Goal: Task Accomplishment & Management: Manage account settings

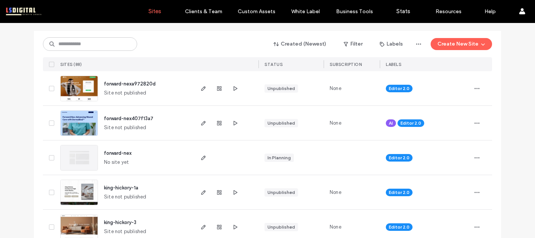
scroll to position [14, 0]
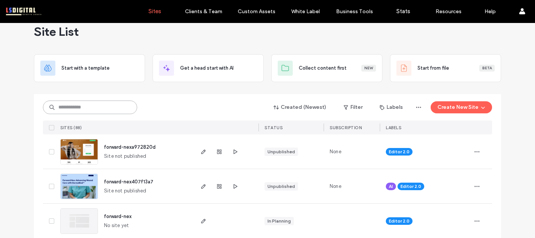
click at [98, 110] on input at bounding box center [90, 108] width 94 height 14
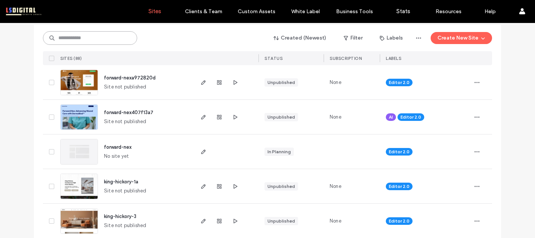
scroll to position [84, 0]
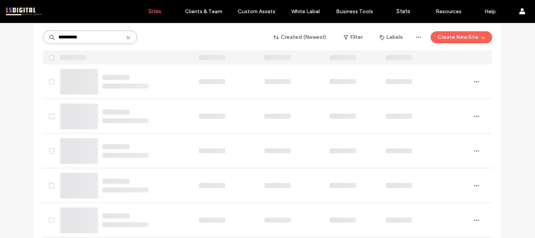
type input "**********"
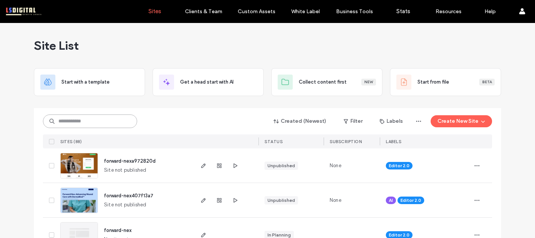
click at [101, 118] on input at bounding box center [90, 122] width 94 height 14
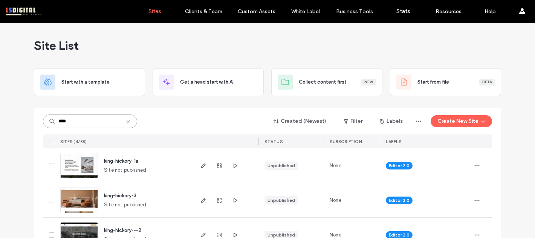
type input "****"
click at [166, 120] on div "**** Created (Newest) Filter Labels Create New Site" at bounding box center [267, 121] width 449 height 14
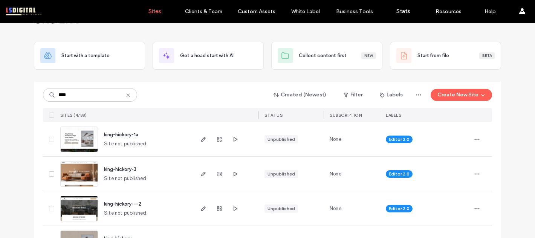
scroll to position [9, 0]
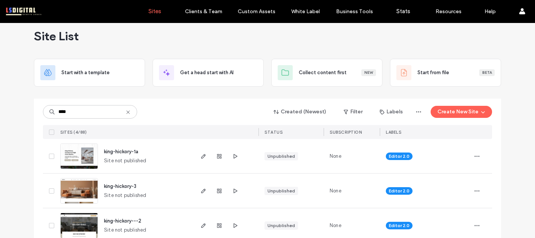
click at [126, 113] on icon at bounding box center [128, 112] width 6 height 6
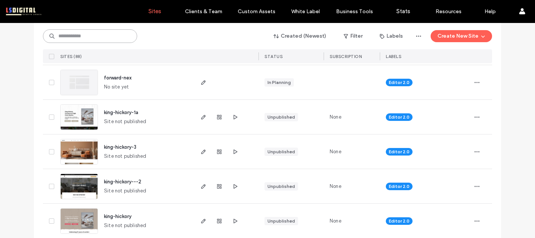
scroll to position [0, 0]
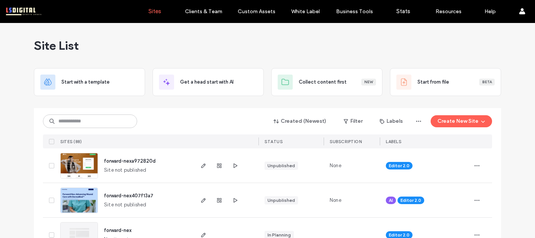
click at [277, 141] on span "STATUS" at bounding box center [273, 141] width 18 height 5
click at [266, 140] on span "STATUS" at bounding box center [273, 141] width 18 height 5
click at [299, 122] on button "Created (Newest)" at bounding box center [300, 121] width 66 height 12
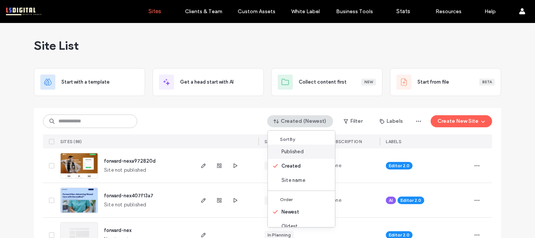
click at [296, 149] on span "Published" at bounding box center [292, 152] width 22 height 8
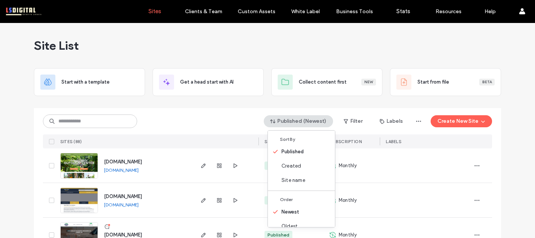
click at [218, 127] on div "Published (Newest) Filter Labels Create New Site" at bounding box center [267, 121] width 449 height 14
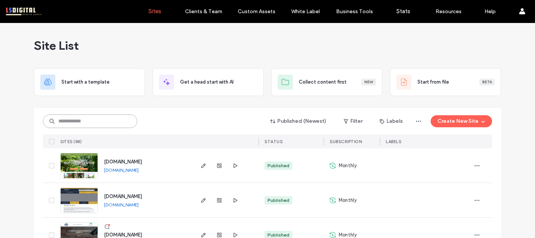
click at [115, 117] on input at bounding box center [90, 122] width 94 height 14
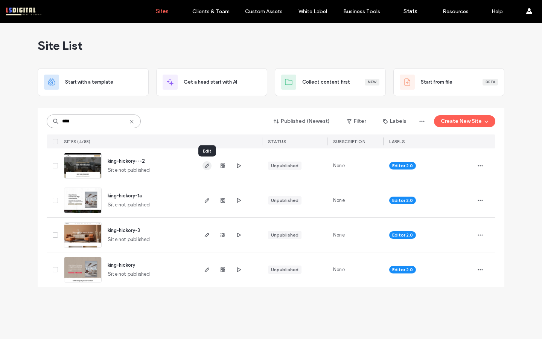
type input "****"
click at [207, 165] on icon "button" at bounding box center [207, 166] width 6 height 6
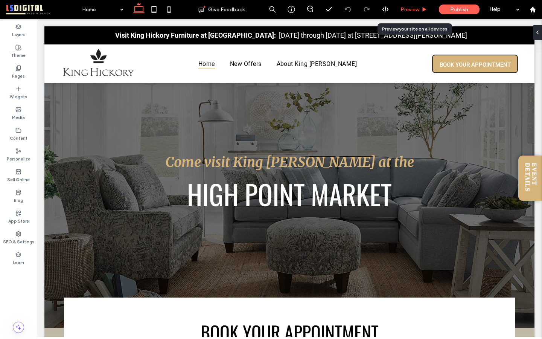
click at [420, 7] on span "Preview" at bounding box center [410, 9] width 19 height 6
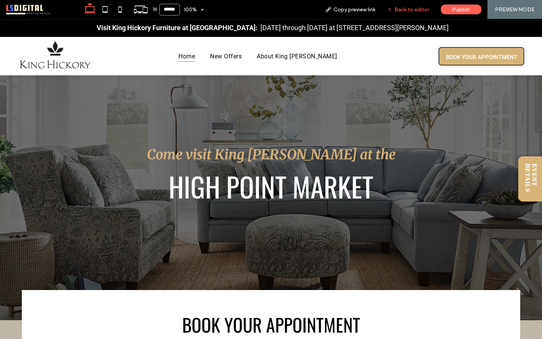
click at [407, 8] on span "Back to editor" at bounding box center [412, 9] width 35 height 6
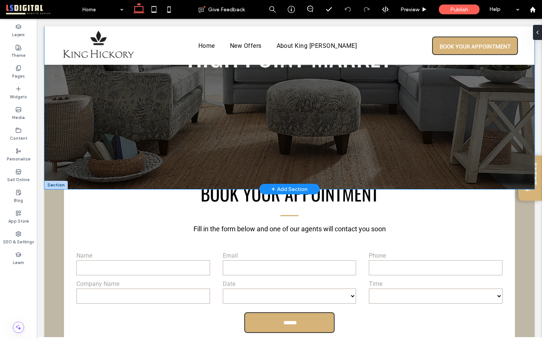
scroll to position [139, 0]
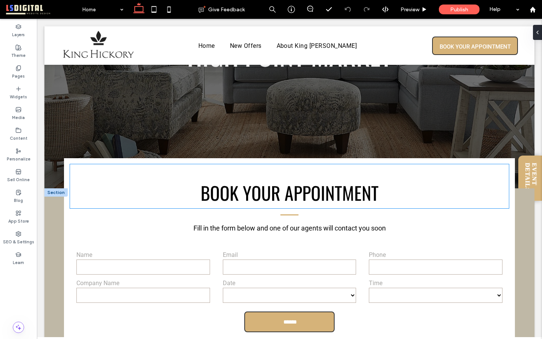
click at [240, 200] on span "Book Your Appointment" at bounding box center [290, 192] width 178 height 27
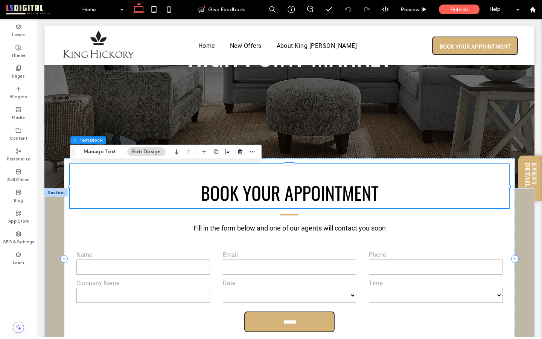
click at [240, 200] on div "Book Your Appointment" at bounding box center [289, 186] width 439 height 44
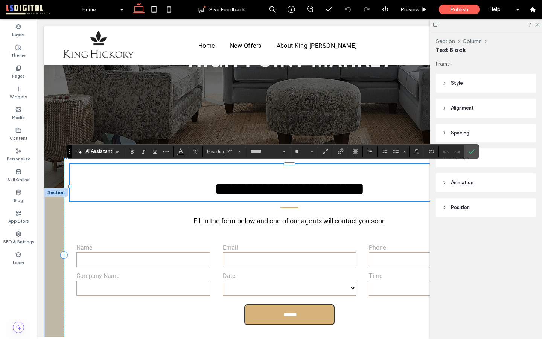
click at [240, 198] on span "**********" at bounding box center [290, 189] width 150 height 18
drag, startPoint x: 376, startPoint y: 194, endPoint x: 243, endPoint y: 202, distance: 133.6
click at [243, 198] on span "**********" at bounding box center [290, 189] width 150 height 18
click at [447, 148] on span "Undo" at bounding box center [446, 152] width 6 height 10
click at [446, 148] on span "Undo" at bounding box center [444, 151] width 3 height 11
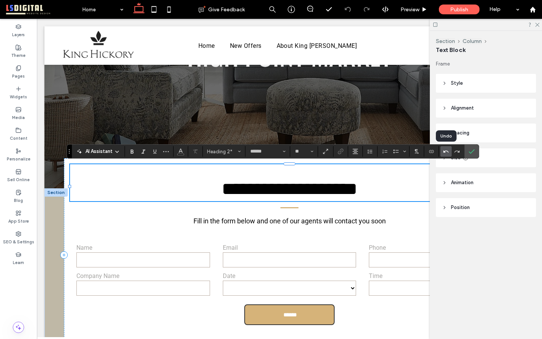
click at [446, 148] on span "Undo" at bounding box center [444, 151] width 3 height 11
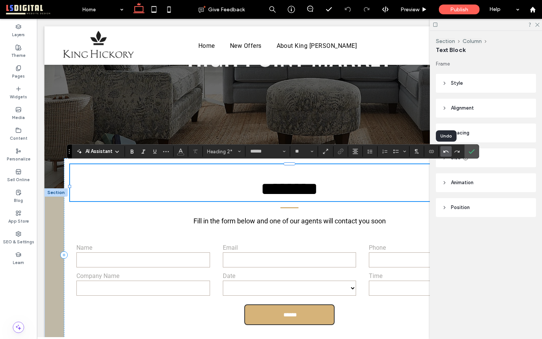
click at [446, 148] on span "Undo" at bounding box center [444, 151] width 3 height 11
click at [446, 148] on div at bounding box center [446, 151] width 11 height 11
click at [470, 152] on icon "Confirm" at bounding box center [472, 151] width 6 height 6
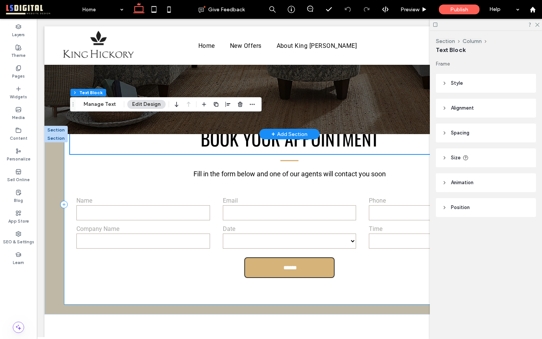
scroll to position [194, 0]
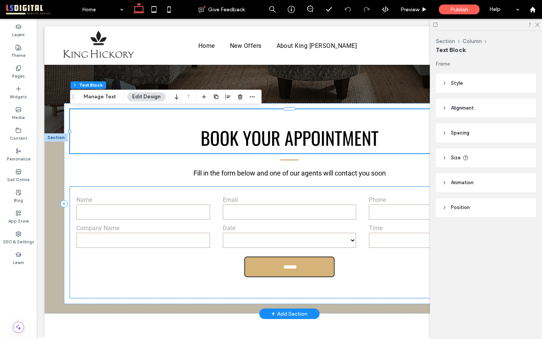
click at [296, 206] on input "email" at bounding box center [290, 212] width 134 height 15
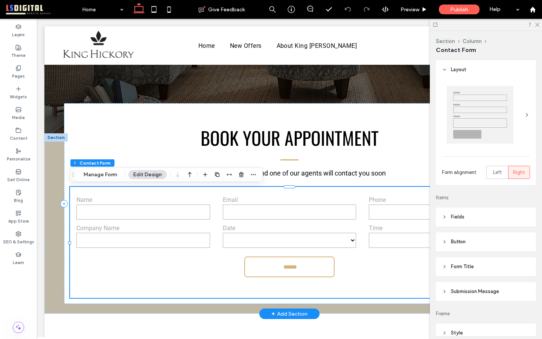
type input "*"
type input "***"
type input "*"
type input "***"
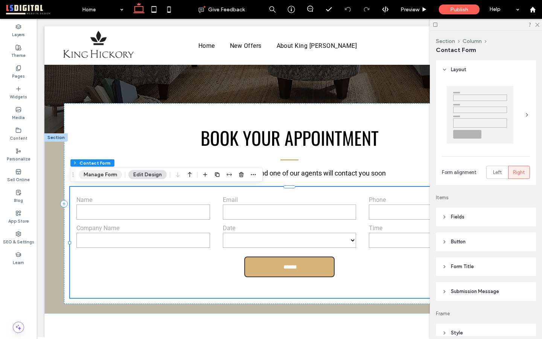
click at [93, 176] on button "Manage Form" at bounding box center [100, 174] width 43 height 9
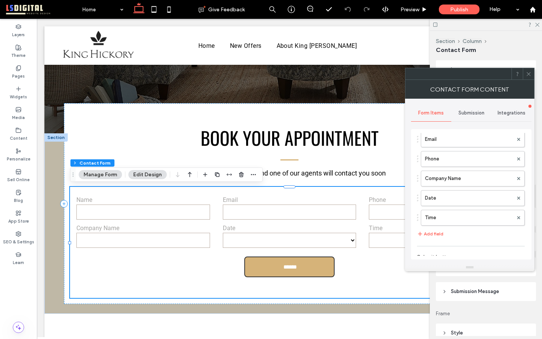
scroll to position [131, 0]
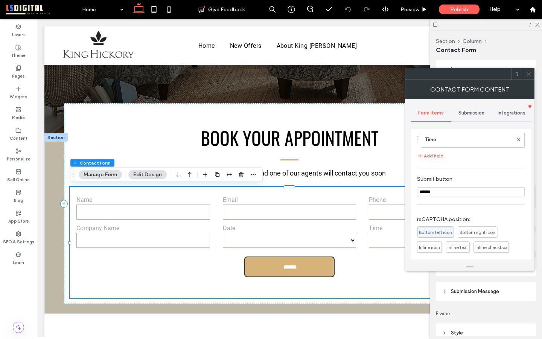
click at [530, 72] on use at bounding box center [529, 74] width 4 height 4
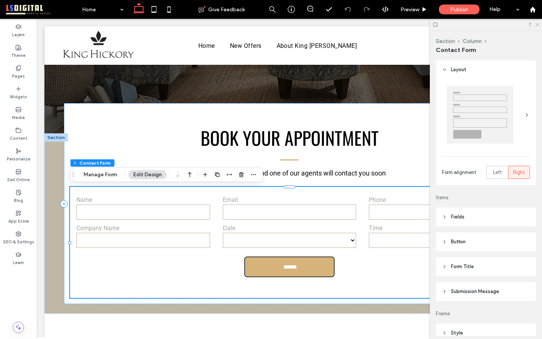
click at [538, 24] on icon at bounding box center [537, 24] width 5 height 5
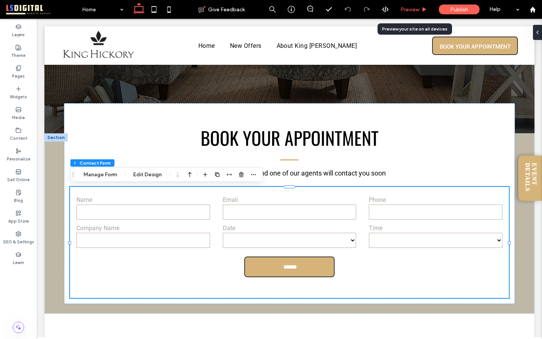
click at [414, 7] on span "Preview" at bounding box center [410, 9] width 19 height 6
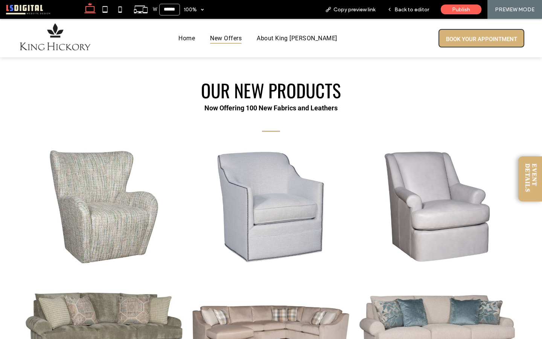
scroll to position [454, 0]
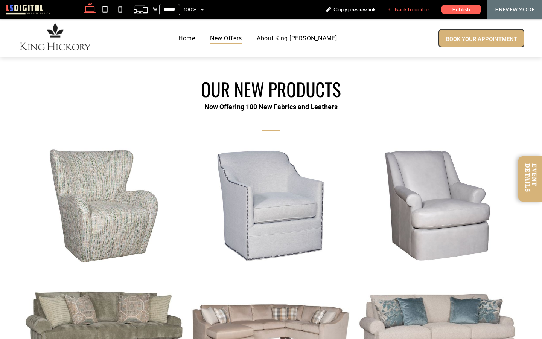
click at [424, 8] on span "Back to editor" at bounding box center [412, 9] width 35 height 6
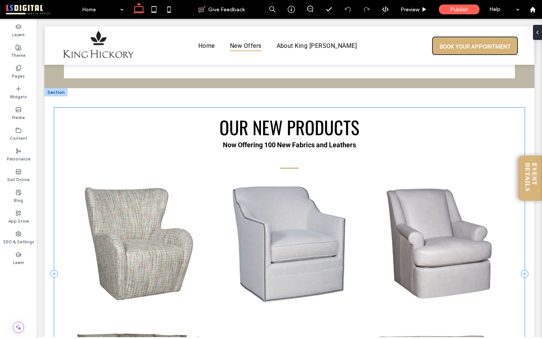
scroll to position [410, 0]
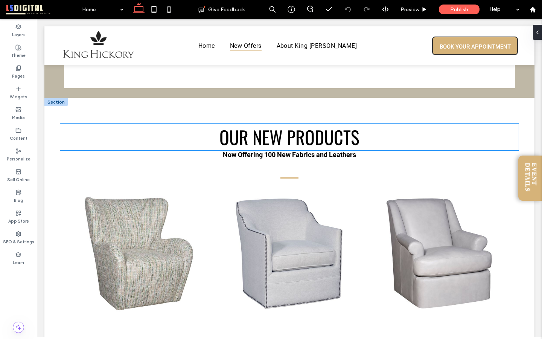
click at [305, 145] on span "OUR NEW PRODUCTS" at bounding box center [290, 137] width 140 height 27
click at [305, 145] on div "OUR NEW PRODUCTS" at bounding box center [289, 137] width 459 height 27
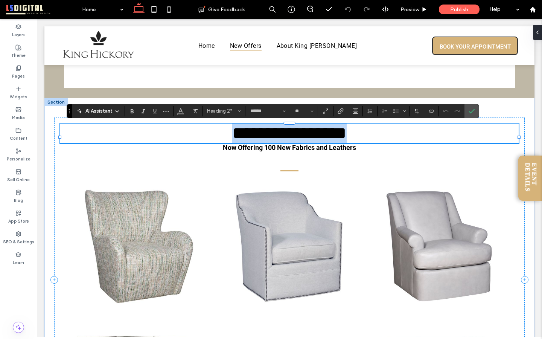
click at [305, 142] on span "**********" at bounding box center [289, 133] width 115 height 18
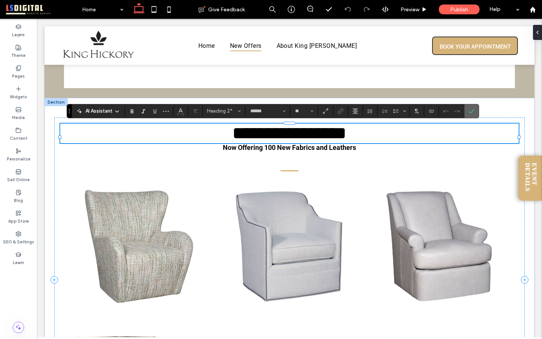
click at [473, 114] on span "Confirm" at bounding box center [472, 111] width 6 height 13
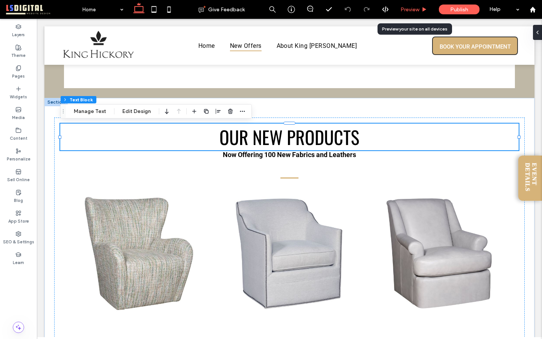
click at [413, 11] on span "Preview" at bounding box center [410, 9] width 19 height 6
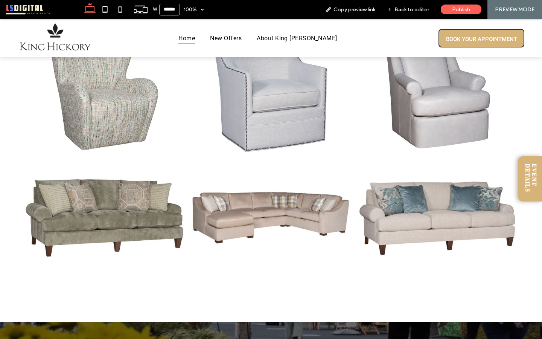
scroll to position [579, 0]
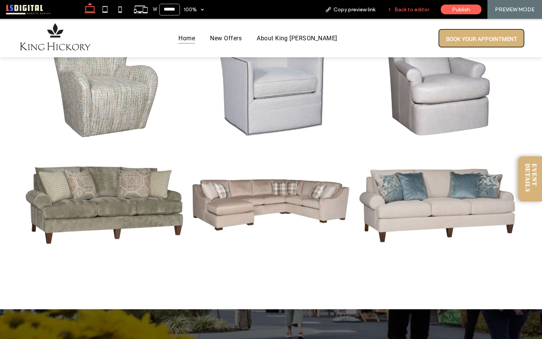
click at [411, 5] on div "Back to editor" at bounding box center [409, 9] width 54 height 19
click at [410, 8] on span "Back to editor" at bounding box center [412, 9] width 35 height 6
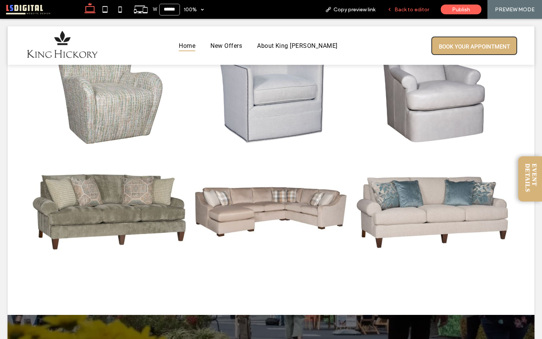
scroll to position [583, 0]
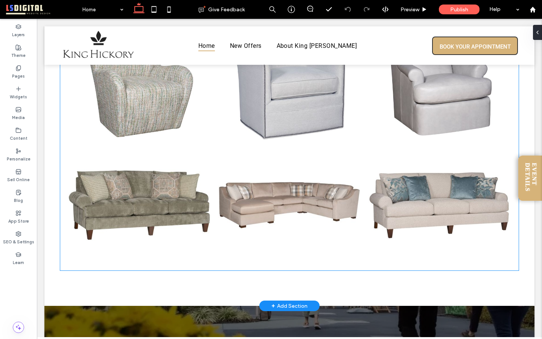
click at [284, 142] on li "Button" at bounding box center [289, 82] width 150 height 124
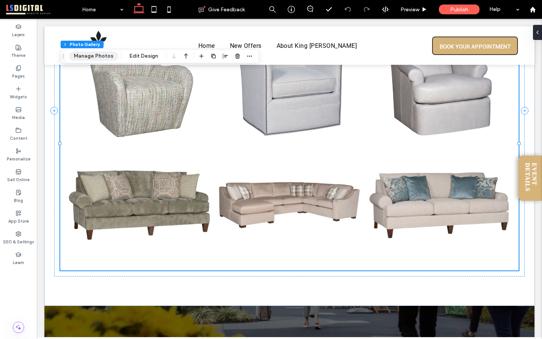
click at [103, 55] on button "Manage Photos" at bounding box center [93, 56] width 49 height 9
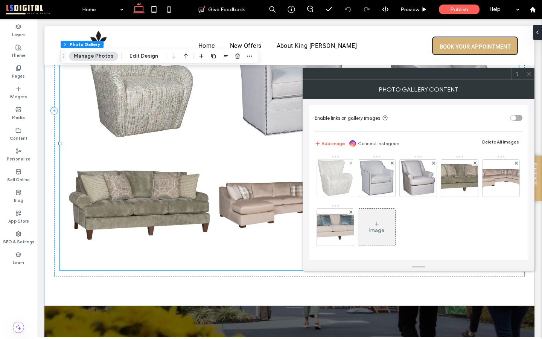
click at [344, 182] on img at bounding box center [335, 178] width 35 height 37
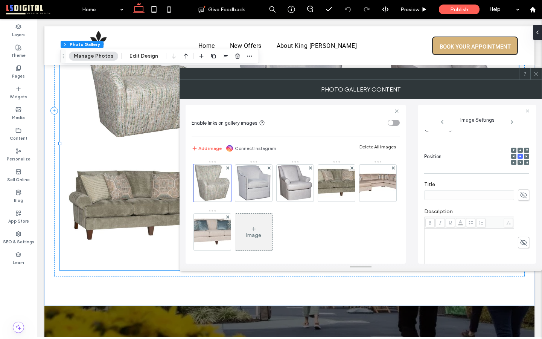
scroll to position [128, 0]
click at [523, 158] on icon at bounding box center [524, 162] width 8 height 8
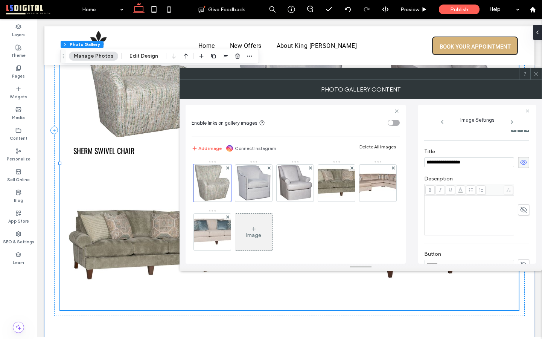
type input "**********"
click at [538, 72] on icon at bounding box center [537, 74] width 6 height 6
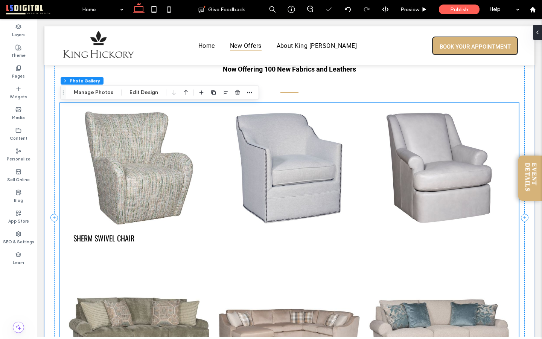
scroll to position [493, 0]
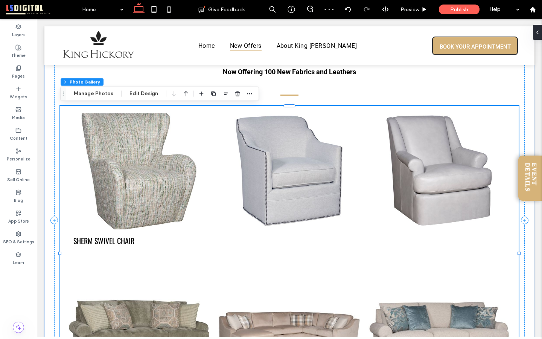
click at [139, 217] on link at bounding box center [139, 171] width 151 height 123
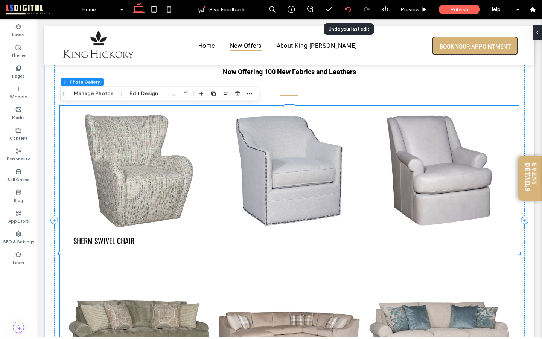
click at [348, 7] on use at bounding box center [348, 9] width 6 height 5
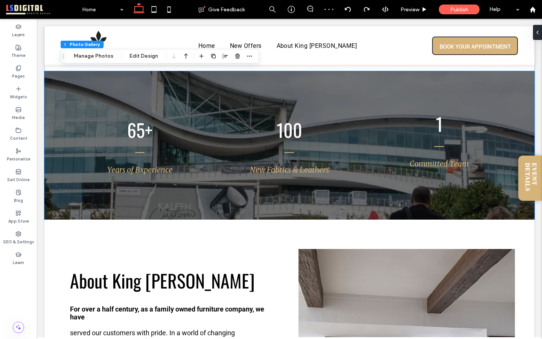
scroll to position [867, 0]
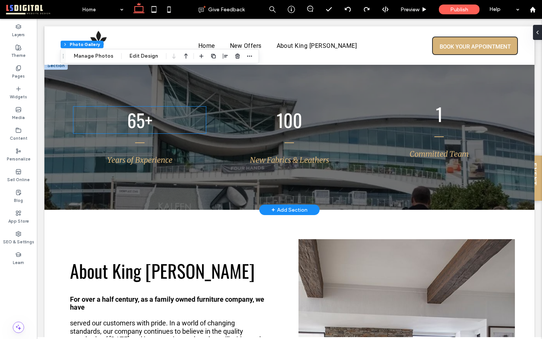
click at [141, 123] on span "65+" at bounding box center [139, 120] width 25 height 27
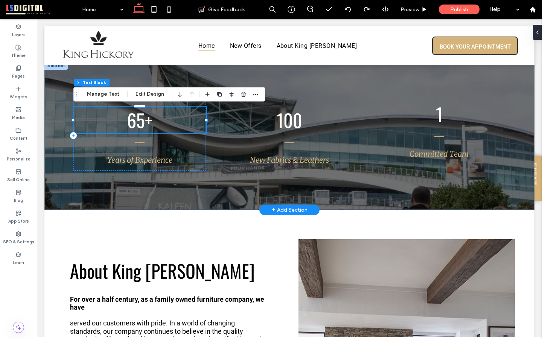
click at [141, 122] on span "65+" at bounding box center [139, 120] width 25 height 27
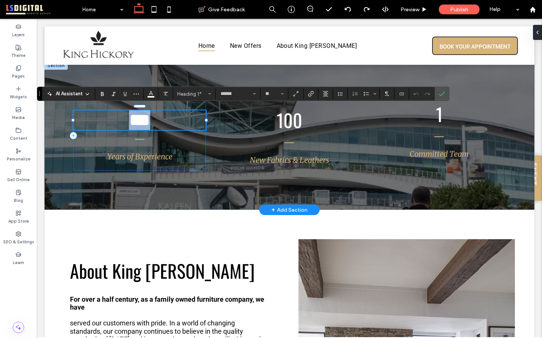
click at [141, 122] on span "***" at bounding box center [139, 120] width 21 height 18
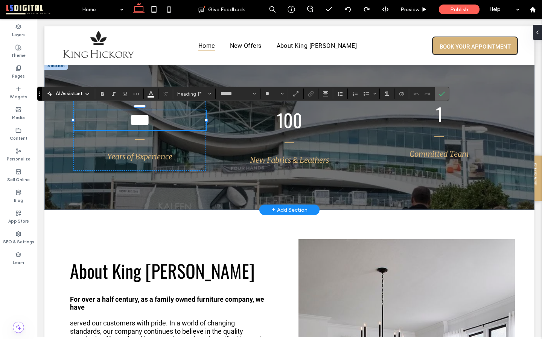
click at [443, 96] on icon "Confirm" at bounding box center [442, 94] width 6 height 6
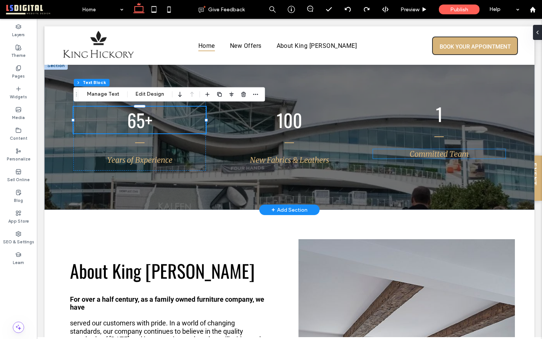
click at [430, 153] on span "Committed Team" at bounding box center [439, 153] width 59 height 9
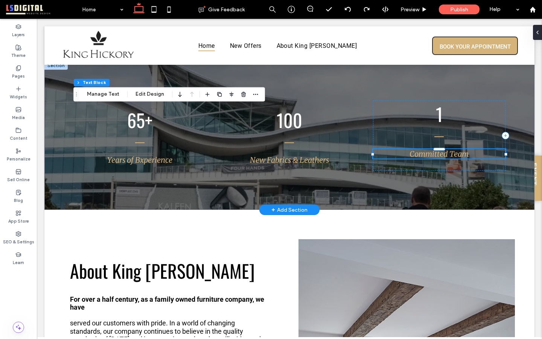
click at [430, 153] on span "Committed Team" at bounding box center [439, 153] width 59 height 9
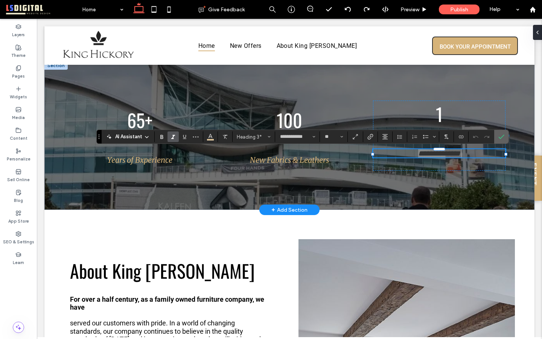
drag, startPoint x: 461, startPoint y: 118, endPoint x: 498, endPoint y: 136, distance: 41.4
click at [499, 136] on icon "Confirm" at bounding box center [502, 137] width 6 height 6
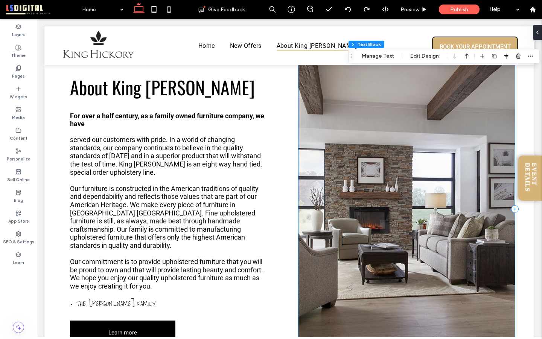
scroll to position [1052, 0]
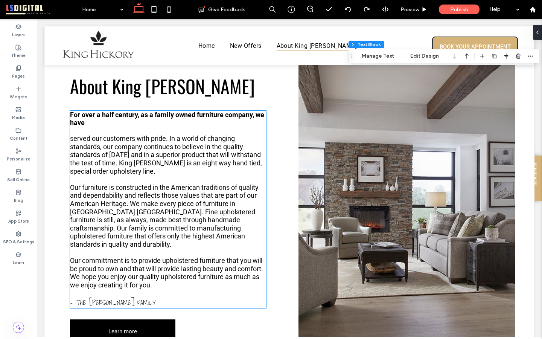
click at [208, 163] on span "served our customers with pride. In a world of changing standards, our company …" at bounding box center [166, 154] width 192 height 40
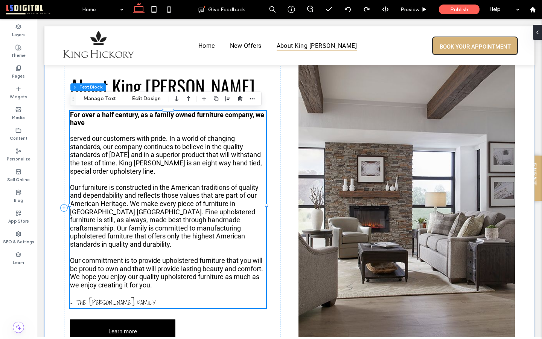
click at [207, 163] on span "served our customers with pride. In a world of changing standards, our company …" at bounding box center [166, 154] width 192 height 40
type input "**"
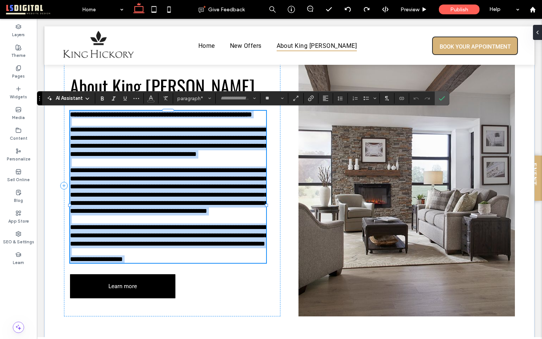
type input "******"
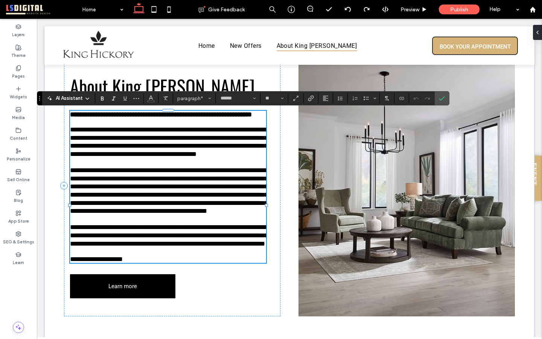
click at [237, 143] on span "**********" at bounding box center [169, 141] width 198 height 31
click at [442, 99] on use "Confirm" at bounding box center [443, 98] width 6 height 5
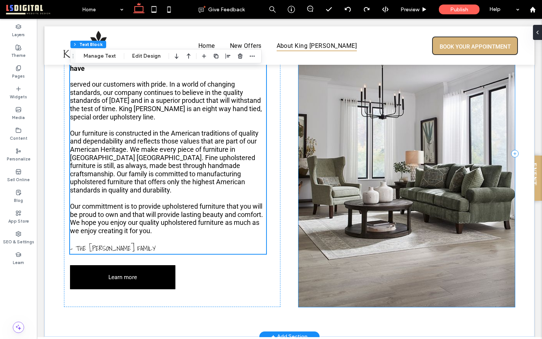
scroll to position [1106, 0]
click at [362, 149] on div at bounding box center [407, 153] width 217 height 307
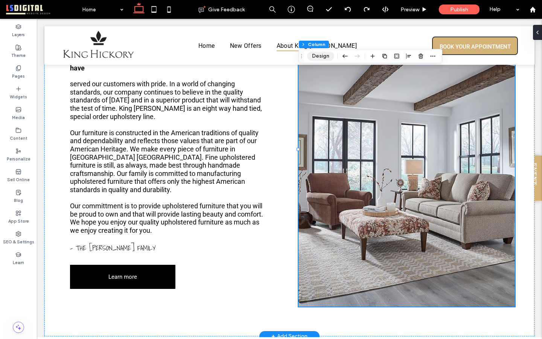
click at [321, 57] on button "Design" at bounding box center [320, 56] width 27 height 9
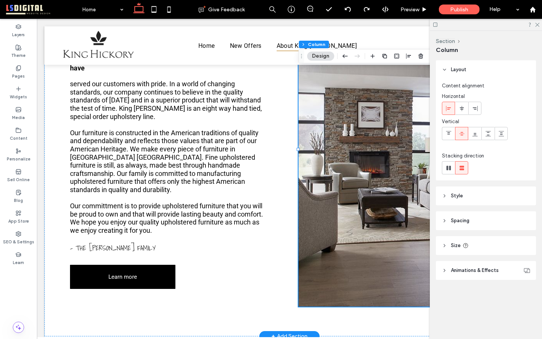
click at [481, 198] on header "Style" at bounding box center [486, 195] width 100 height 19
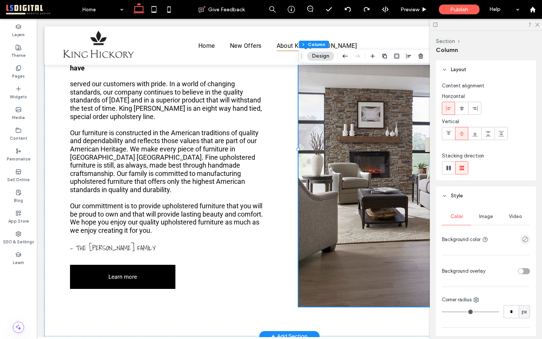
click at [488, 216] on span "Image" at bounding box center [487, 217] width 14 height 6
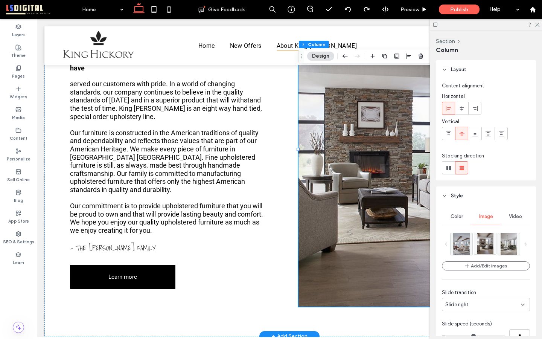
click at [484, 241] on img at bounding box center [485, 243] width 17 height 22
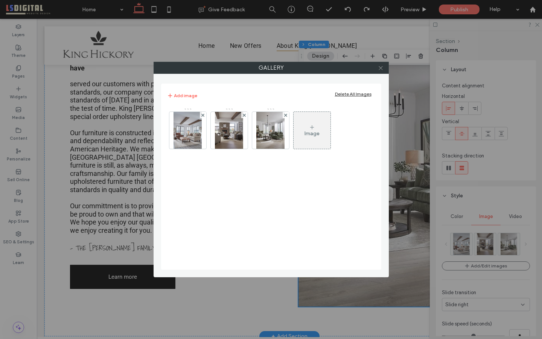
click at [383, 66] on icon at bounding box center [381, 68] width 6 height 6
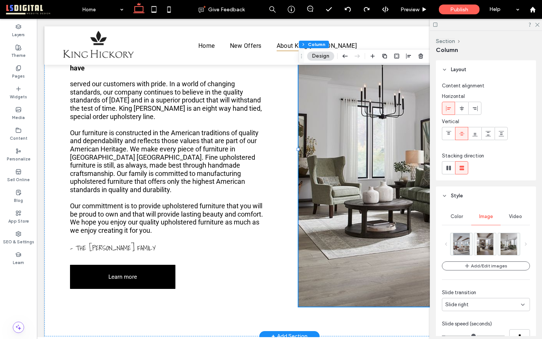
click at [537, 20] on div at bounding box center [486, 25] width 112 height 12
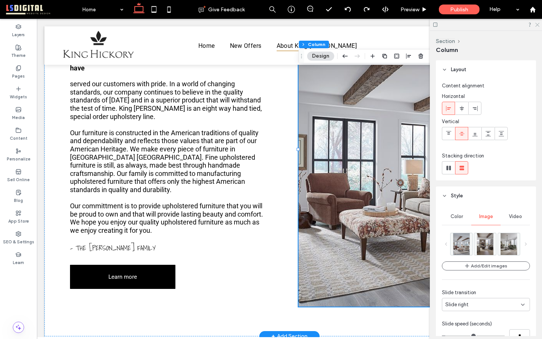
click at [537, 21] on div at bounding box center [486, 25] width 112 height 12
click at [538, 25] on use at bounding box center [538, 25] width 4 height 4
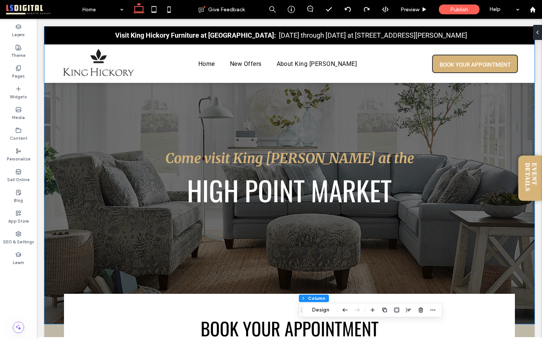
scroll to position [0, 0]
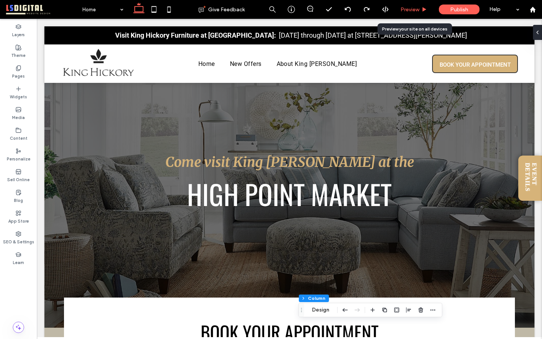
click at [417, 11] on span "Preview" at bounding box center [410, 9] width 19 height 6
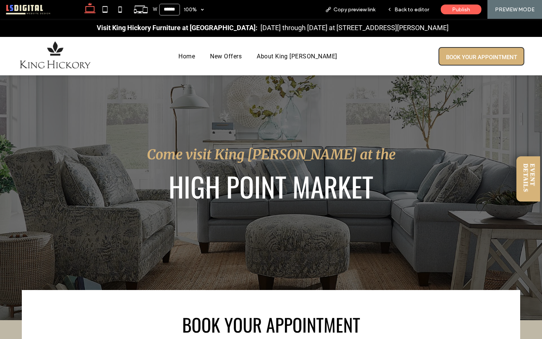
click at [534, 183] on div "EVENT DETAILS" at bounding box center [529, 178] width 14 height 31
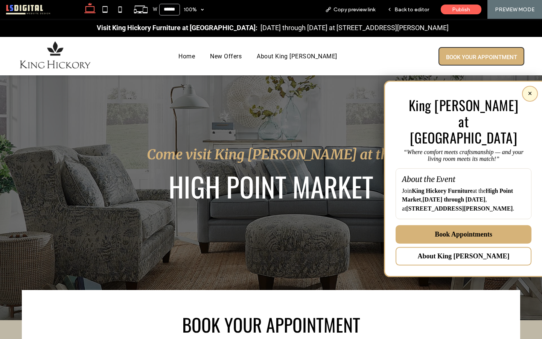
click at [526, 92] on button "×" at bounding box center [530, 94] width 16 height 16
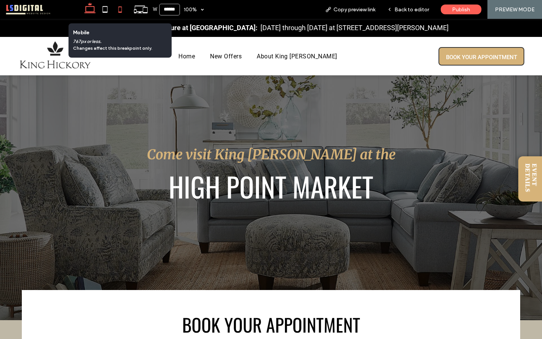
click at [120, 10] on icon at bounding box center [120, 9] width 15 height 15
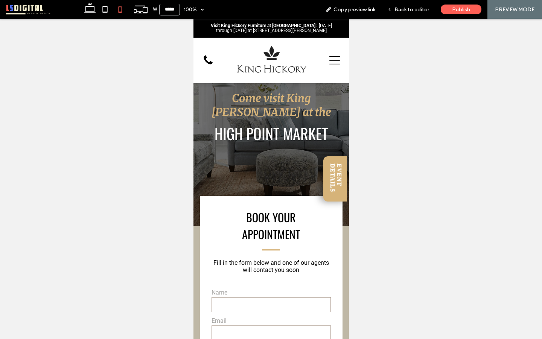
click at [335, 176] on div "EVENT DETAILS" at bounding box center [336, 178] width 14 height 31
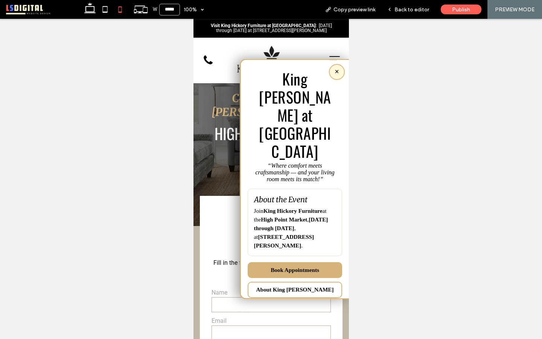
click at [339, 76] on span "×" at bounding box center [337, 72] width 5 height 9
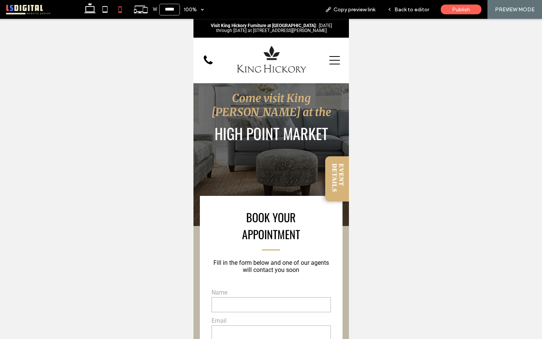
click at [328, 67] on div at bounding box center [331, 60] width 30 height 39
click at [341, 67] on div at bounding box center [331, 60] width 30 height 39
click at [335, 66] on icon at bounding box center [334, 60] width 11 height 11
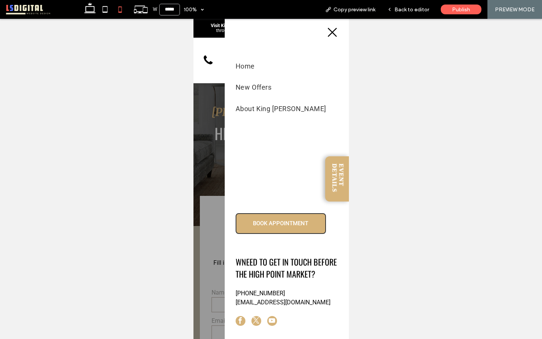
click at [329, 31] on icon at bounding box center [332, 32] width 11 height 11
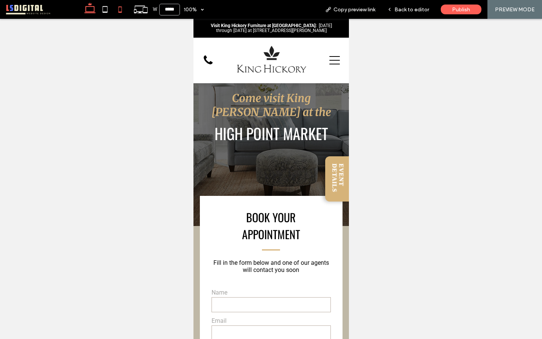
click at [91, 9] on icon at bounding box center [89, 9] width 15 height 15
type input "******"
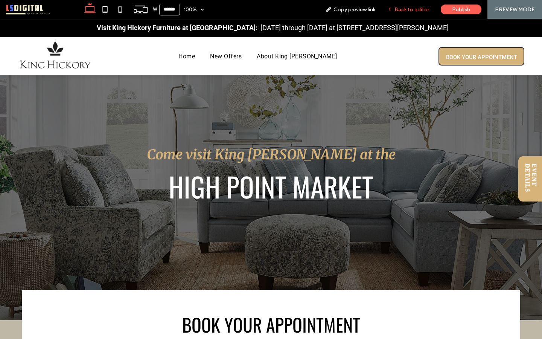
click at [409, 13] on div "Back to editor" at bounding box center [409, 9] width 54 height 19
click at [408, 11] on span "Back to editor" at bounding box center [412, 9] width 35 height 6
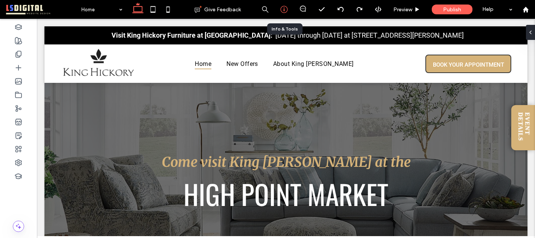
click at [282, 9] on icon at bounding box center [284, 10] width 8 height 8
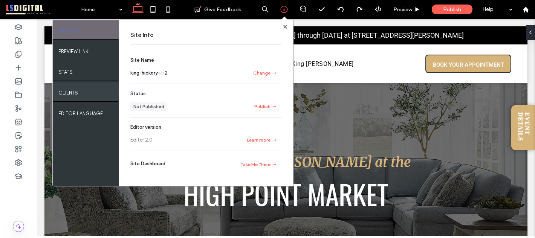
click at [86, 93] on div "Clients" at bounding box center [86, 91] width 66 height 19
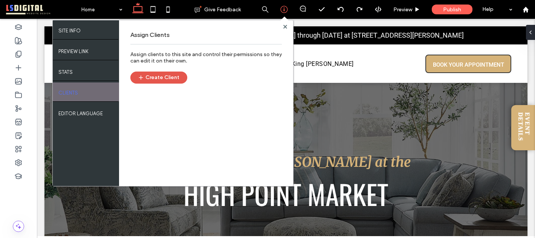
click at [164, 78] on button "Create Client" at bounding box center [158, 78] width 57 height 12
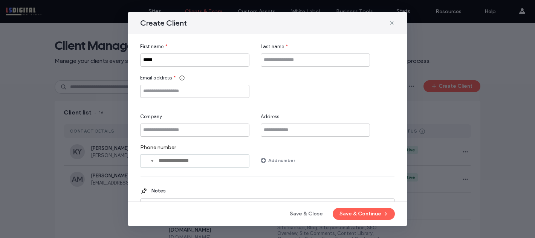
type input "*****"
click at [278, 63] on input "Last name" at bounding box center [315, 59] width 109 height 13
type input "******"
click at [182, 95] on input "Email address" at bounding box center [194, 91] width 109 height 13
paste input "**********"
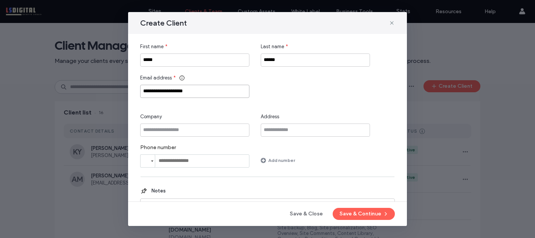
type input "**********"
click at [287, 100] on div "**********" at bounding box center [267, 105] width 255 height 125
click at [357, 214] on button "Save & Continue" at bounding box center [364, 214] width 62 height 12
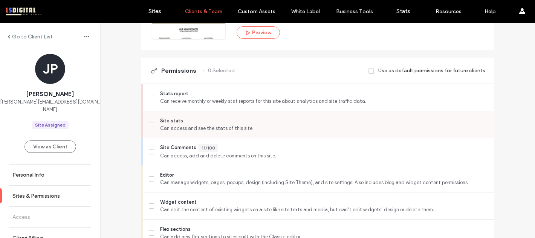
scroll to position [159, 0]
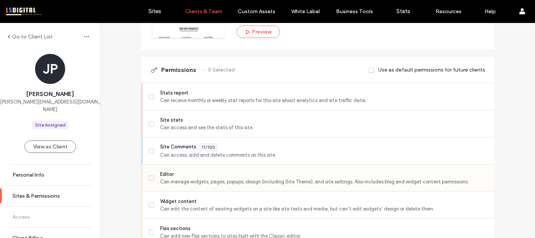
click at [150, 177] on icon at bounding box center [151, 178] width 3 height 2
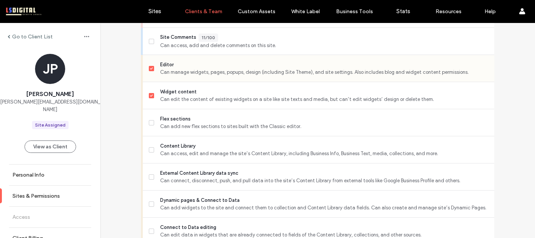
scroll to position [269, 0]
click at [150, 121] on span at bounding box center [151, 122] width 5 height 5
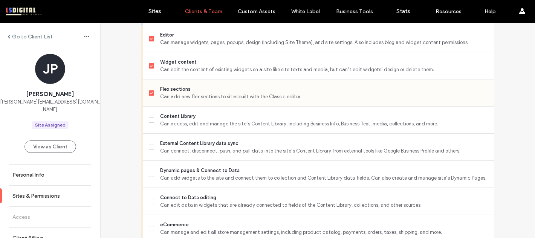
click at [150, 121] on icon at bounding box center [151, 120] width 3 height 2
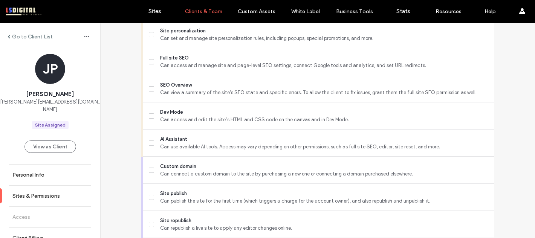
scroll to position [683, 0]
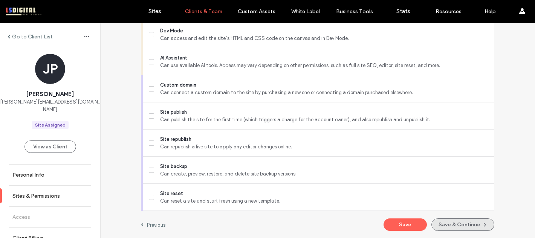
click at [441, 226] on button "Save & Continue" at bounding box center [462, 224] width 63 height 12
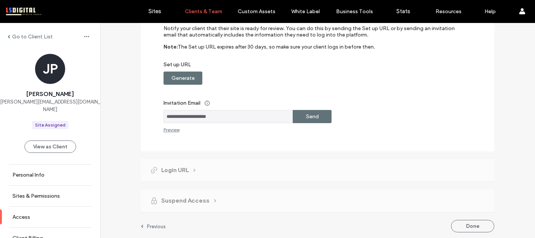
scroll to position [92, 0]
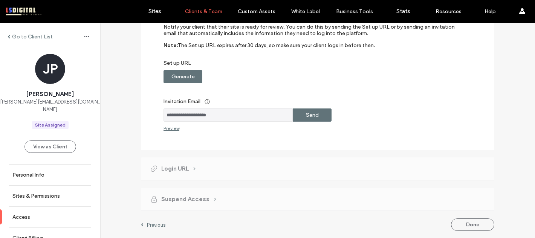
click at [182, 76] on label "Generate" at bounding box center [182, 77] width 23 height 14
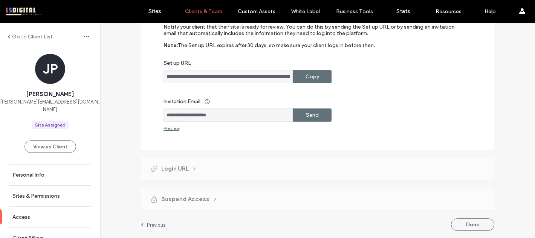
click at [319, 79] on div "Copy" at bounding box center [312, 76] width 39 height 13
